Goal: Information Seeking & Learning: Learn about a topic

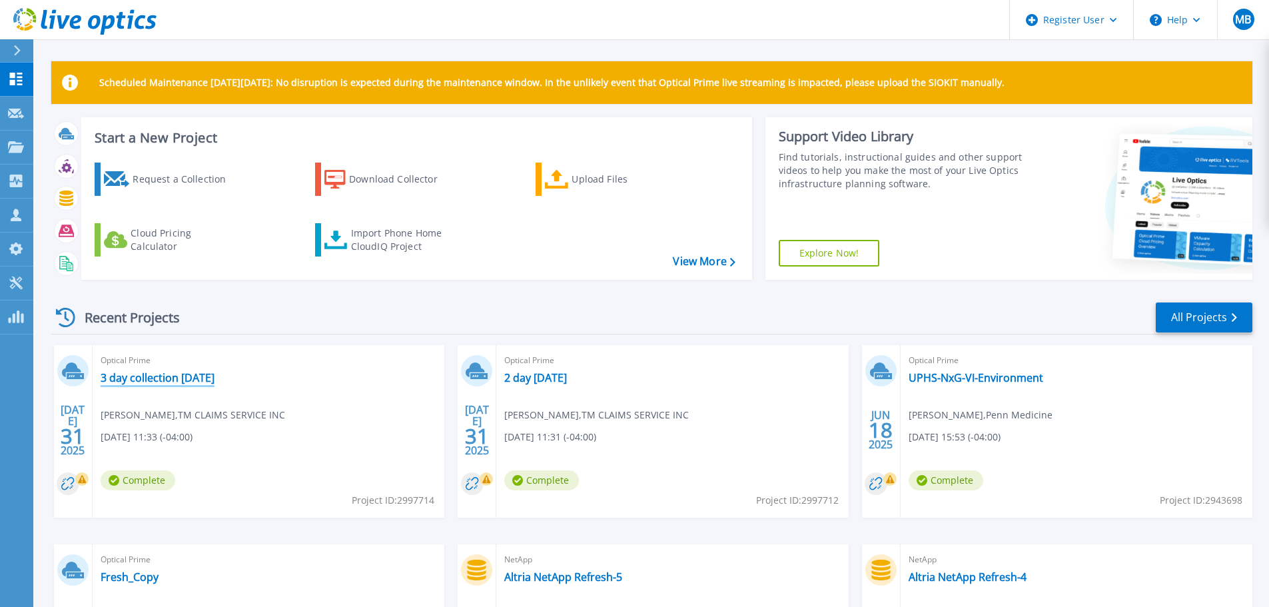
click at [193, 373] on link "3 day collection [DATE]" at bounding box center [158, 377] width 114 height 13
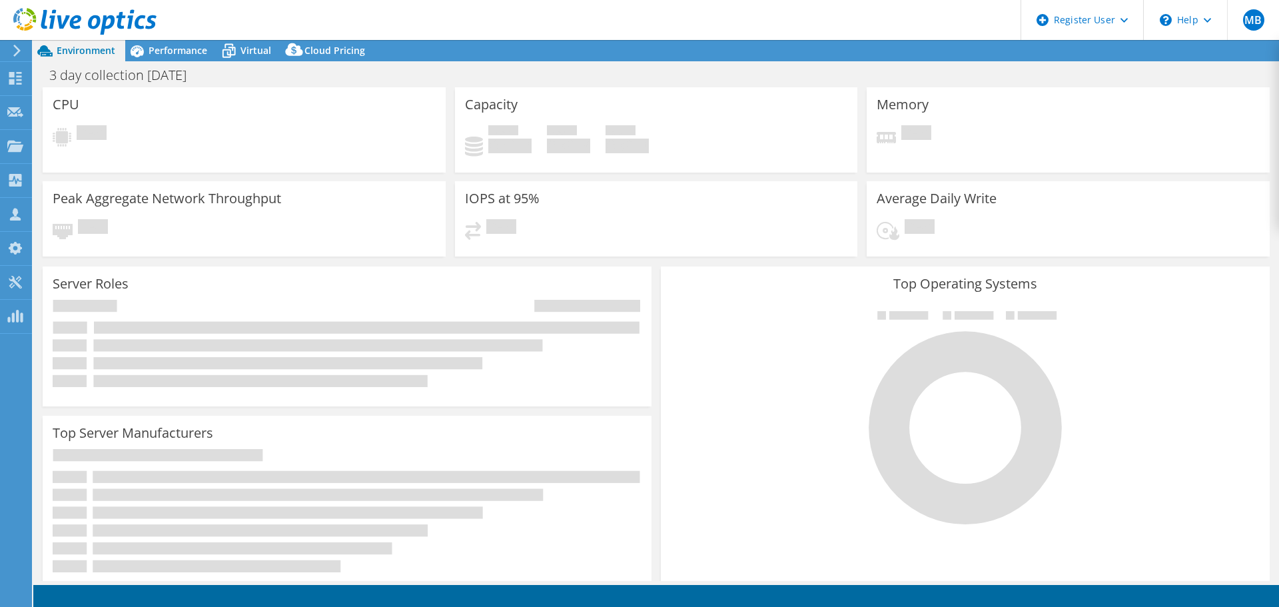
select select "USD"
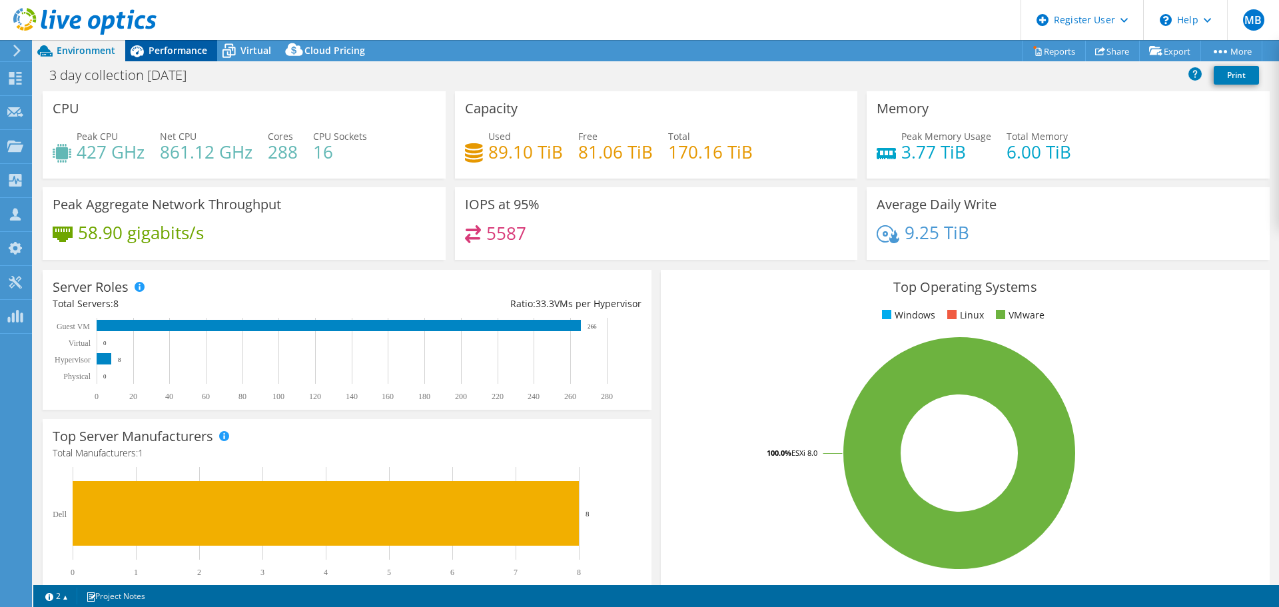
click at [188, 47] on span "Performance" at bounding box center [178, 50] width 59 height 13
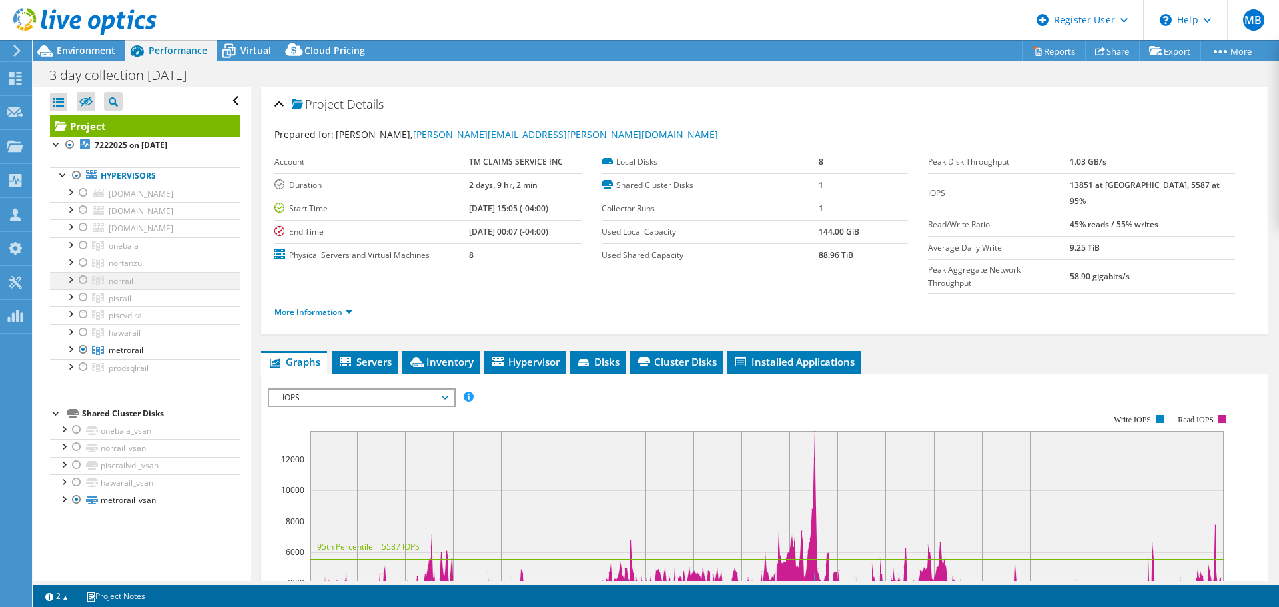
click at [82, 278] on div at bounding box center [83, 280] width 13 height 16
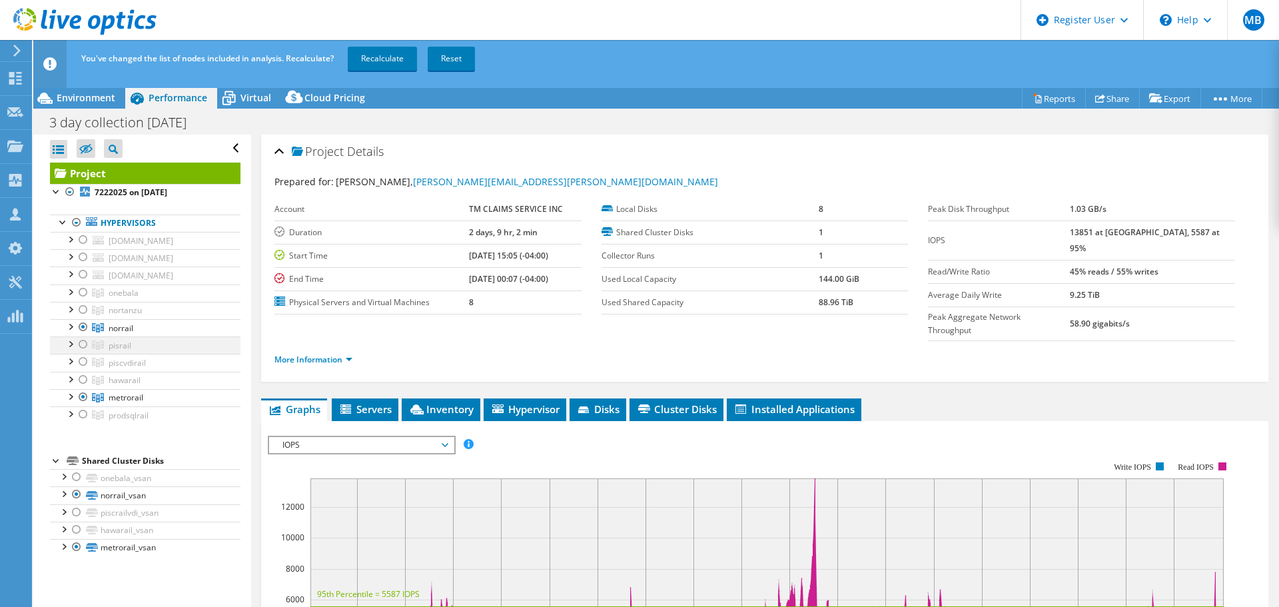
click at [81, 345] on div at bounding box center [83, 344] width 13 height 16
click at [84, 414] on div at bounding box center [83, 414] width 13 height 16
click at [388, 64] on link "Recalculate" at bounding box center [382, 59] width 69 height 24
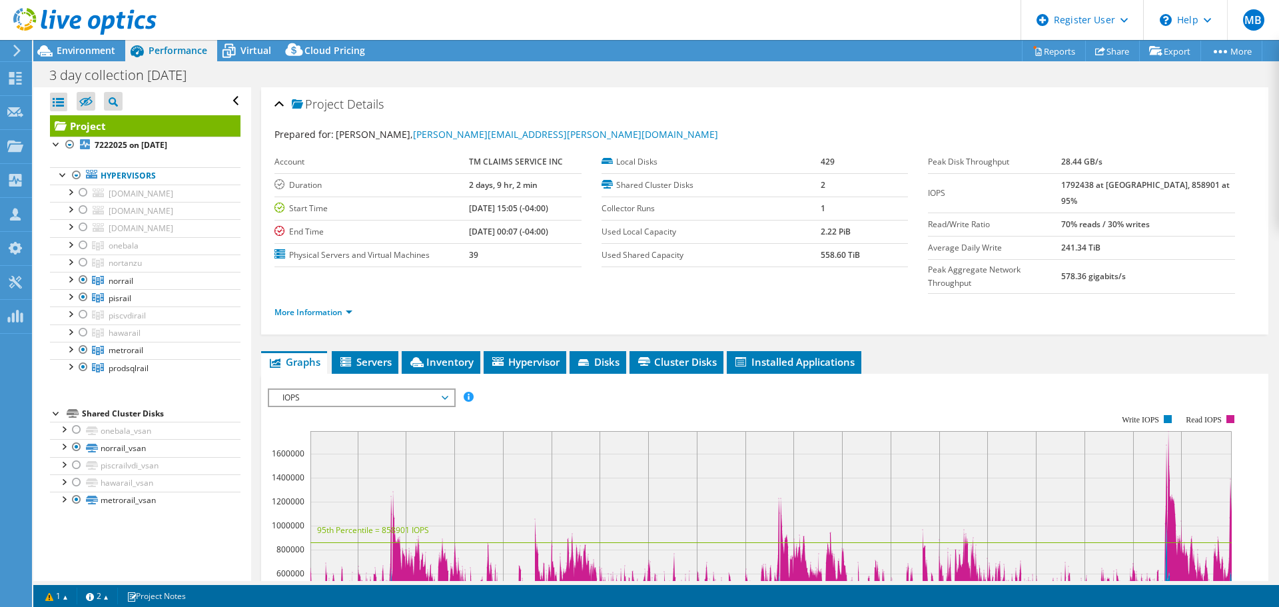
click at [445, 390] on span "IOPS" at bounding box center [361, 398] width 171 height 16
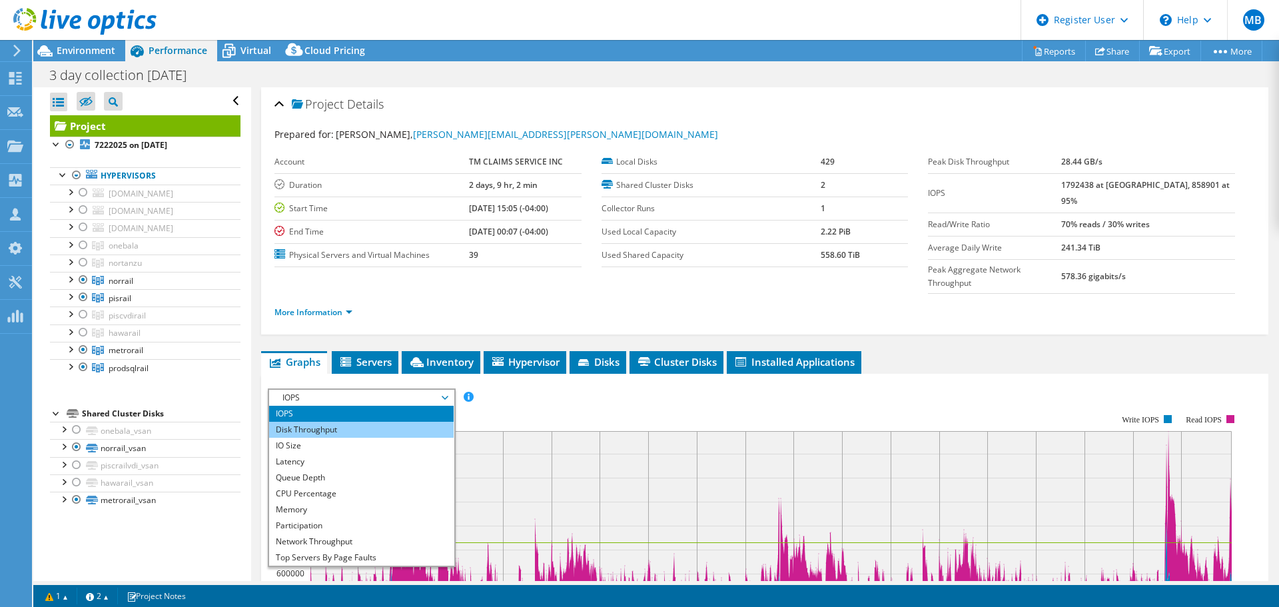
click at [409, 422] on li "Disk Throughput" at bounding box center [361, 430] width 185 height 16
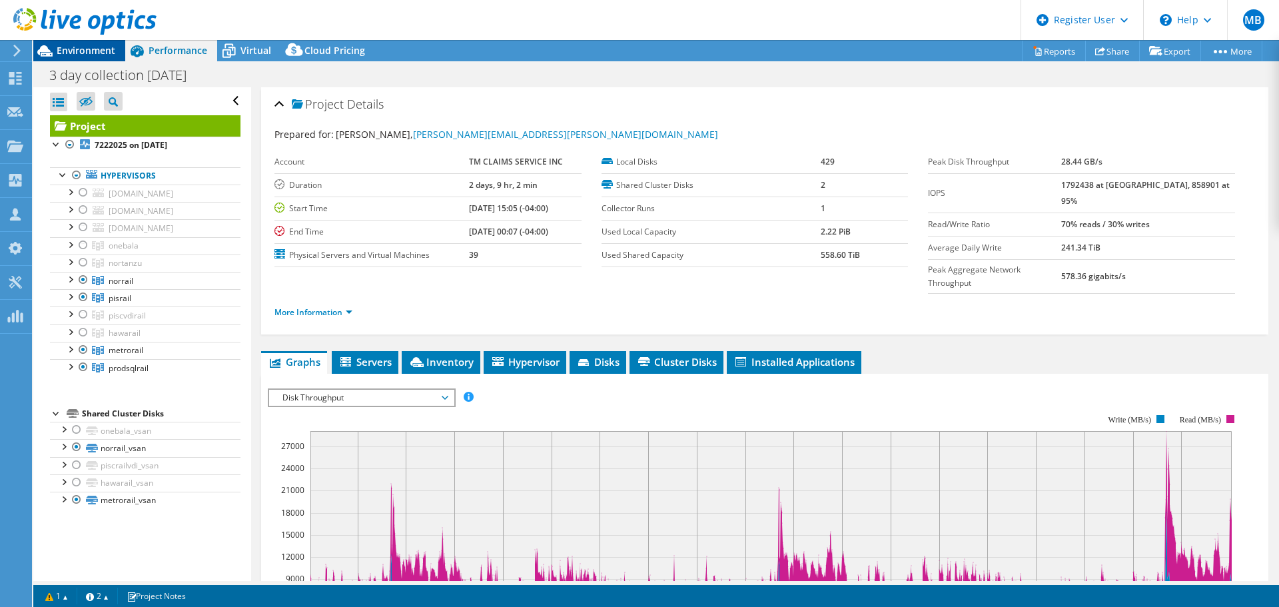
click at [67, 53] on span "Environment" at bounding box center [86, 50] width 59 height 13
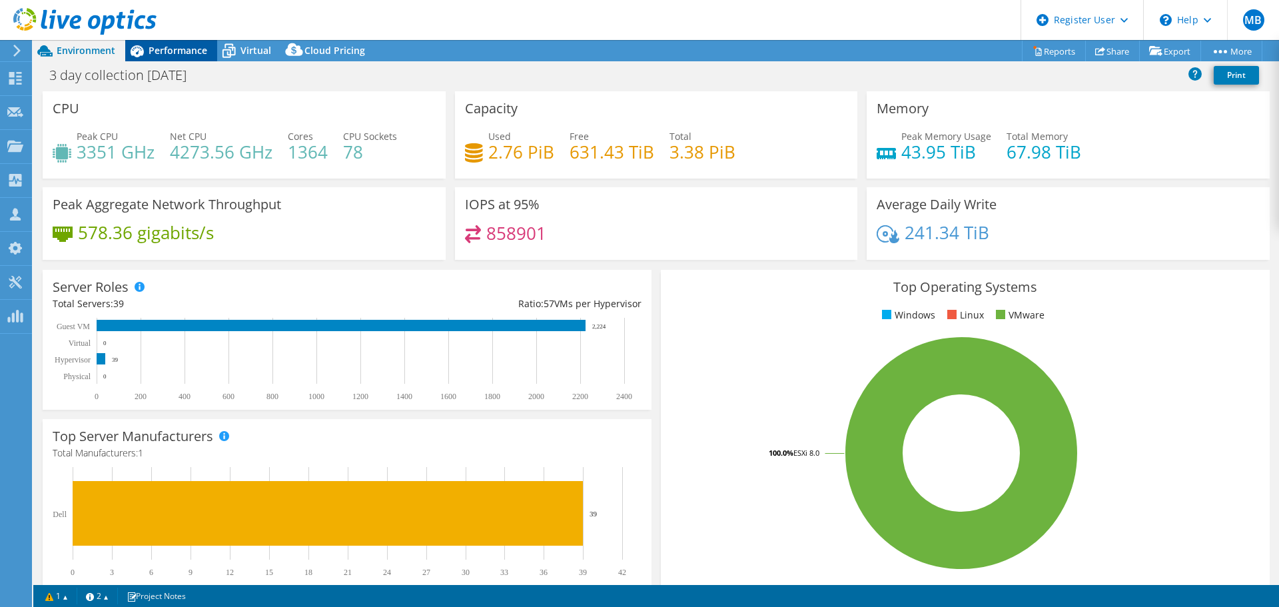
click at [163, 51] on span "Performance" at bounding box center [178, 50] width 59 height 13
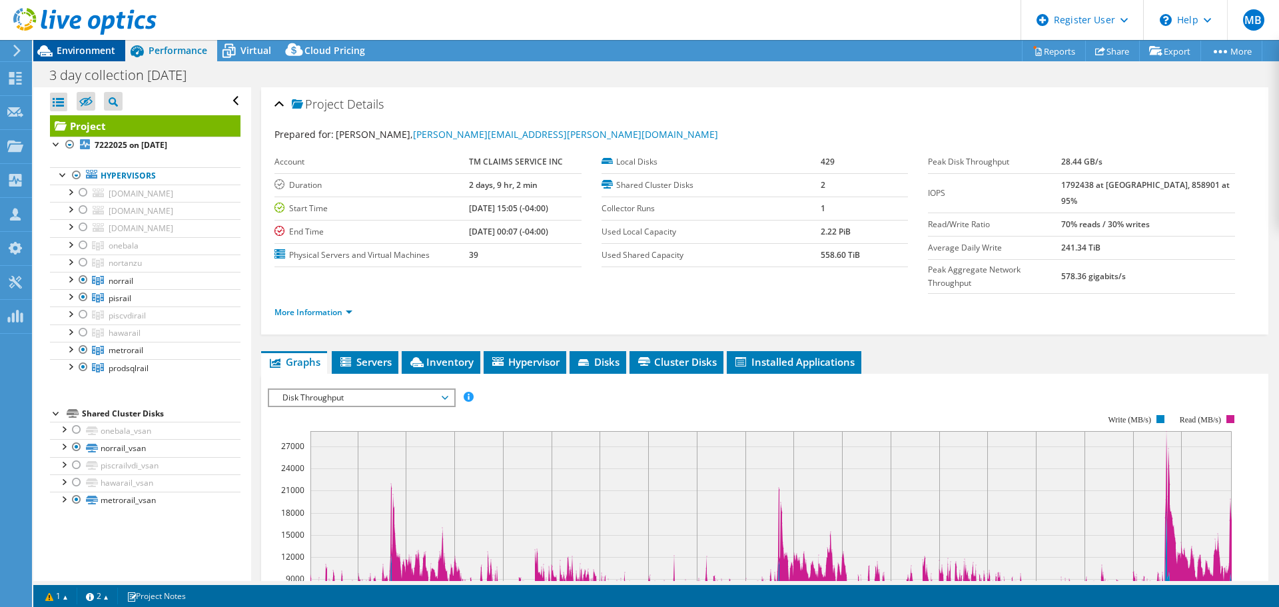
click at [78, 49] on span "Environment" at bounding box center [86, 50] width 59 height 13
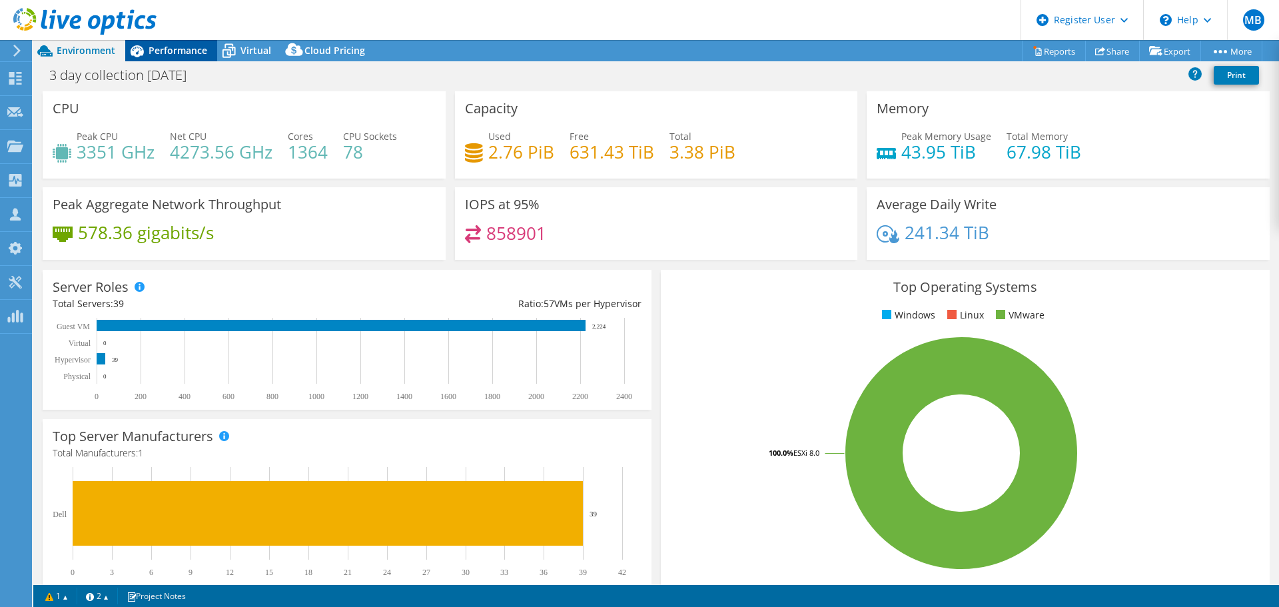
click at [153, 48] on span "Performance" at bounding box center [178, 50] width 59 height 13
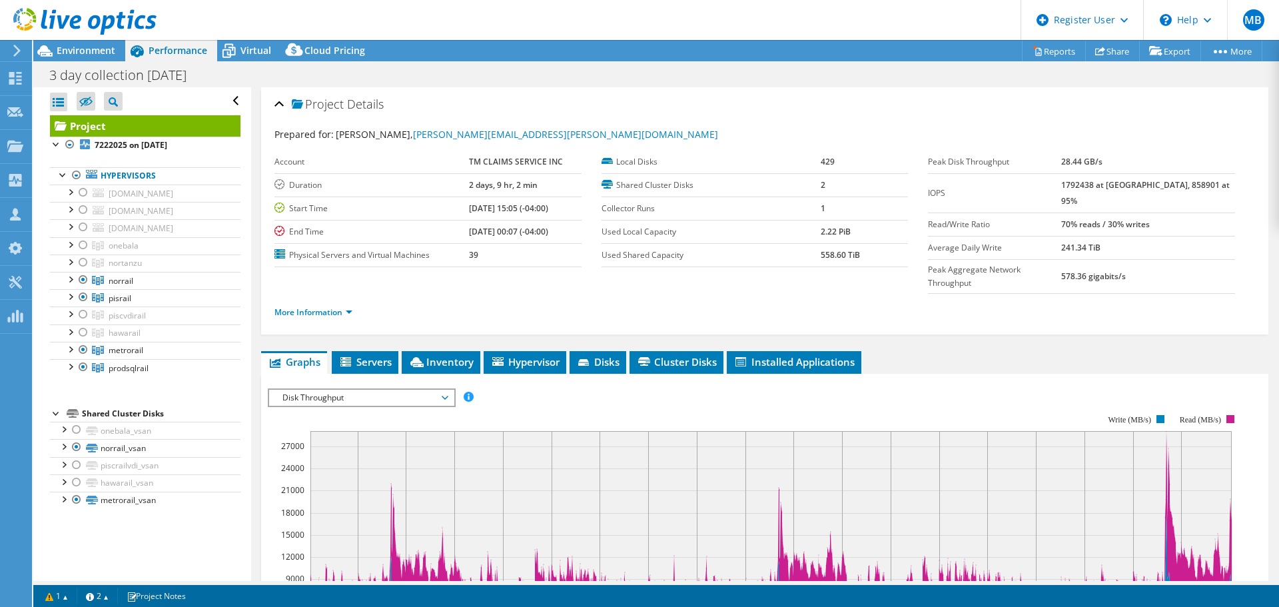
click at [444, 390] on span "Disk Throughput" at bounding box center [361, 398] width 171 height 16
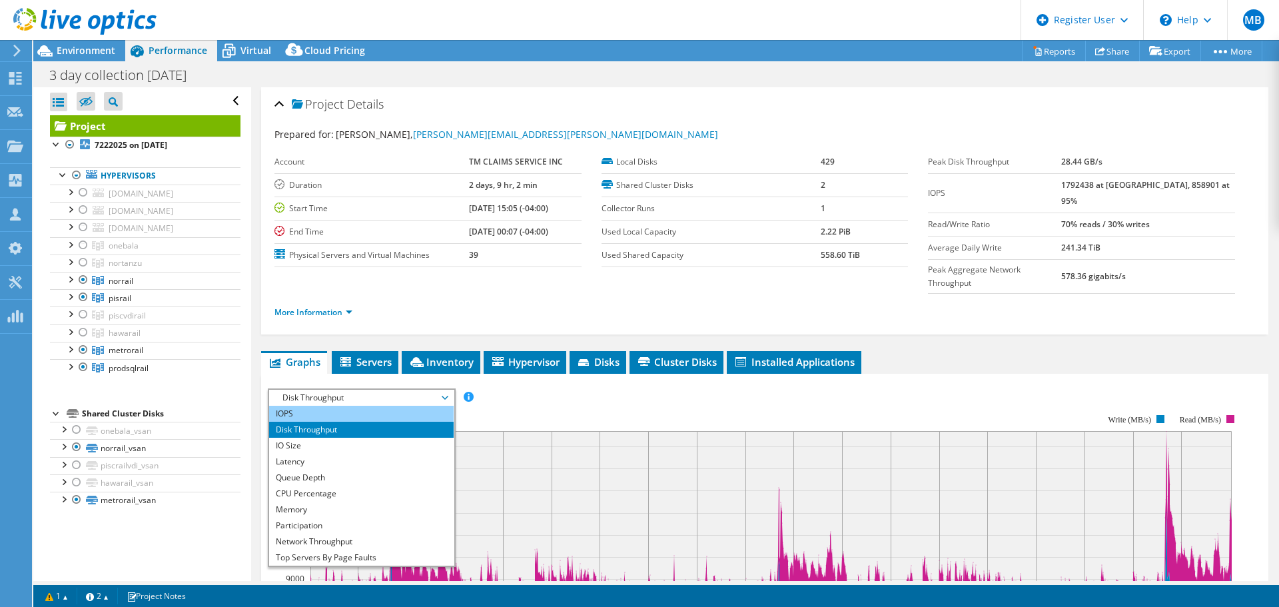
click at [402, 406] on li "IOPS" at bounding box center [361, 414] width 185 height 16
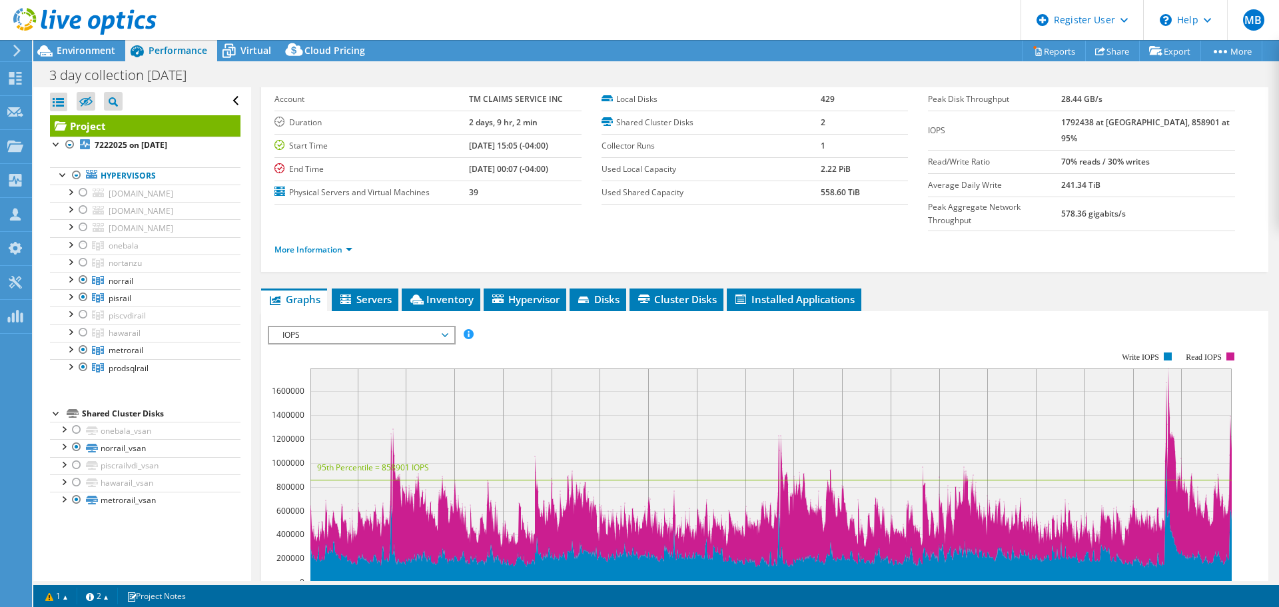
scroll to position [64, 0]
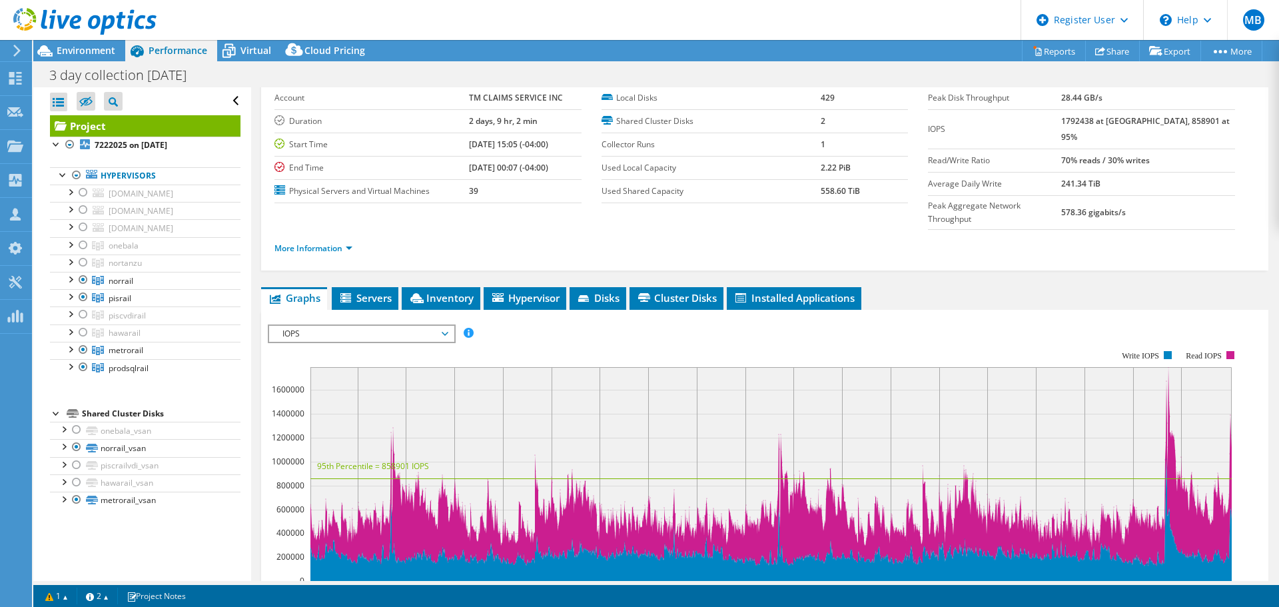
click at [444, 326] on span "IOPS" at bounding box center [361, 334] width 171 height 16
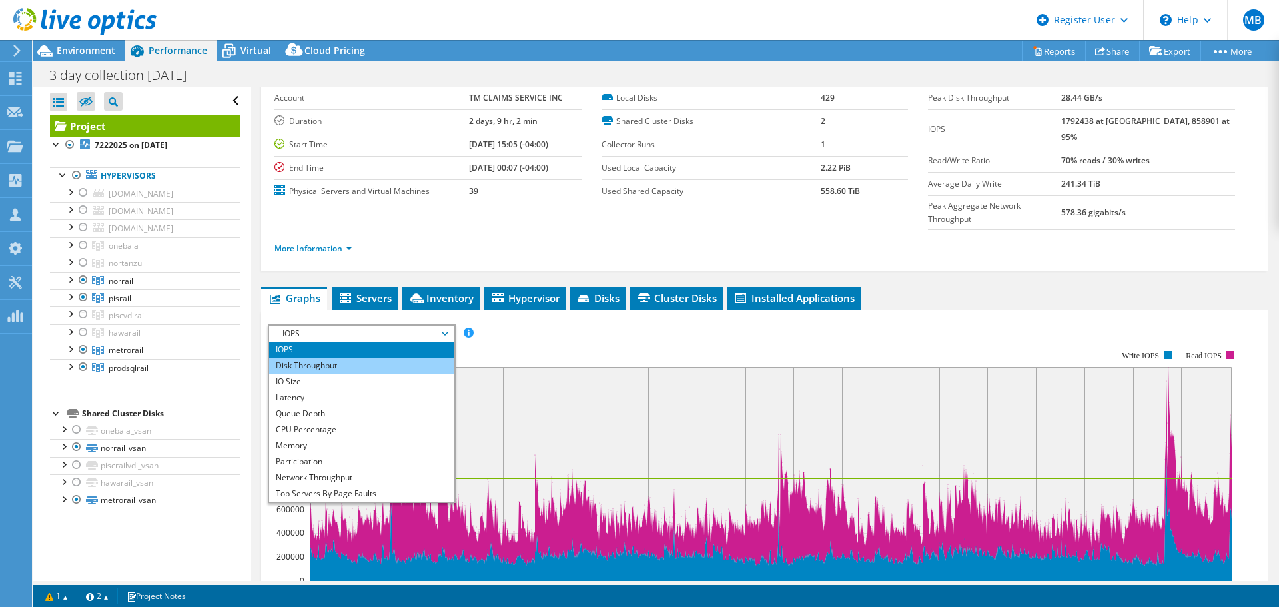
click at [406, 358] on li "Disk Throughput" at bounding box center [361, 366] width 185 height 16
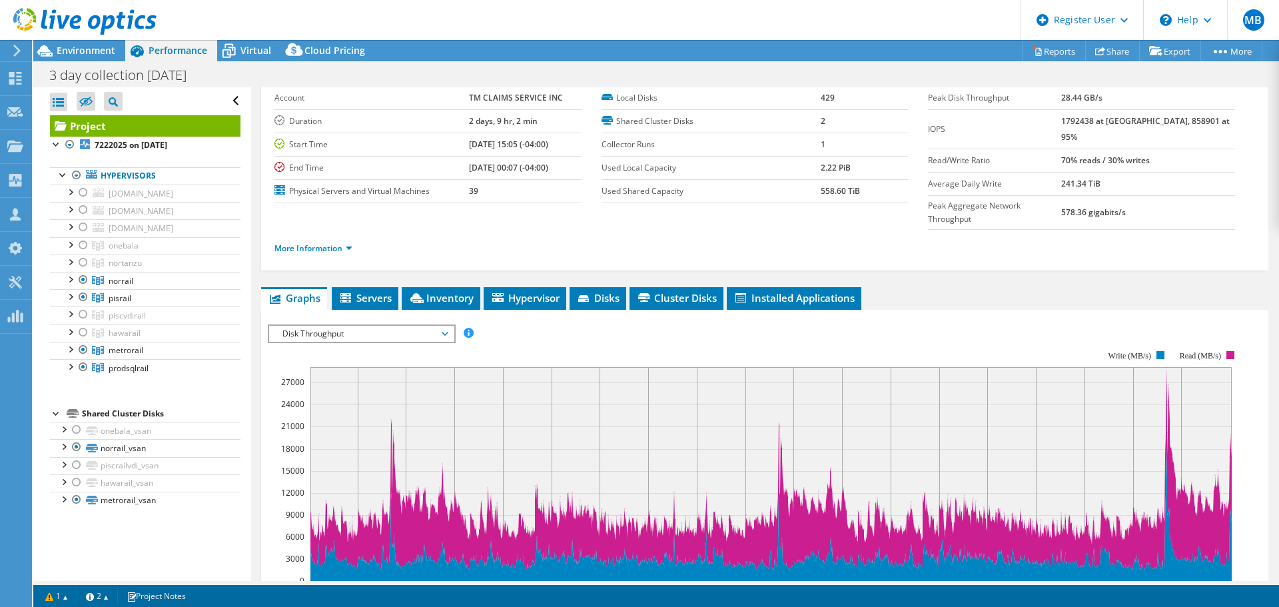
click at [400, 326] on span "Disk Throughput" at bounding box center [361, 334] width 171 height 16
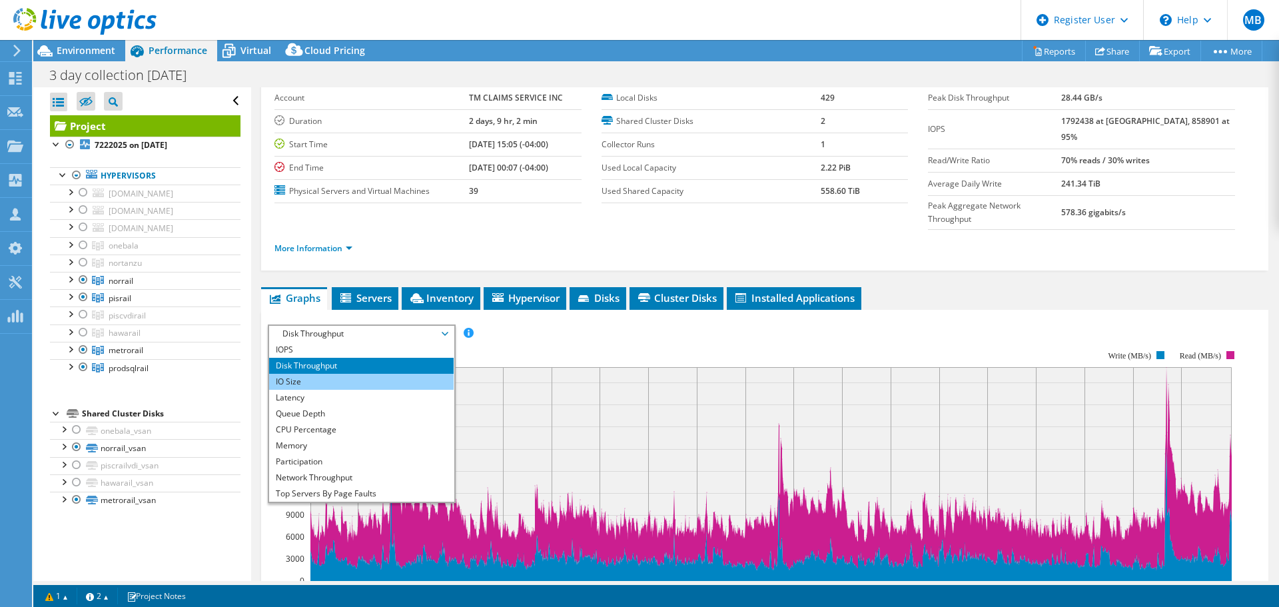
click at [333, 374] on li "IO Size" at bounding box center [361, 382] width 185 height 16
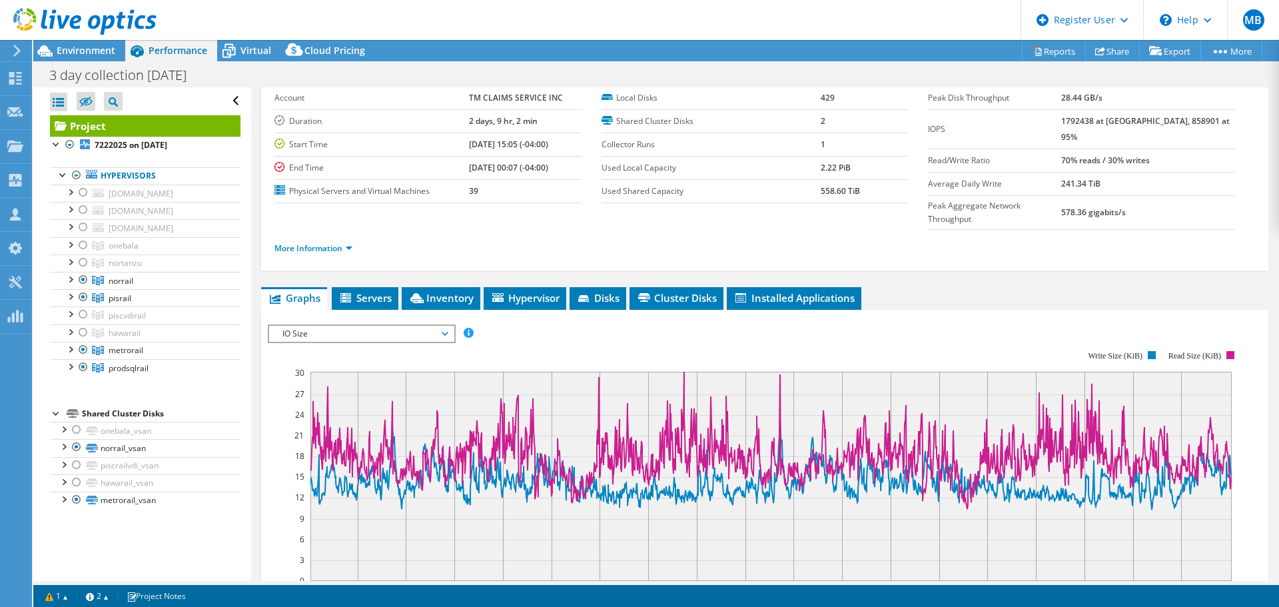
scroll to position [0, 0]
